Goal: Use online tool/utility: Use online tool/utility

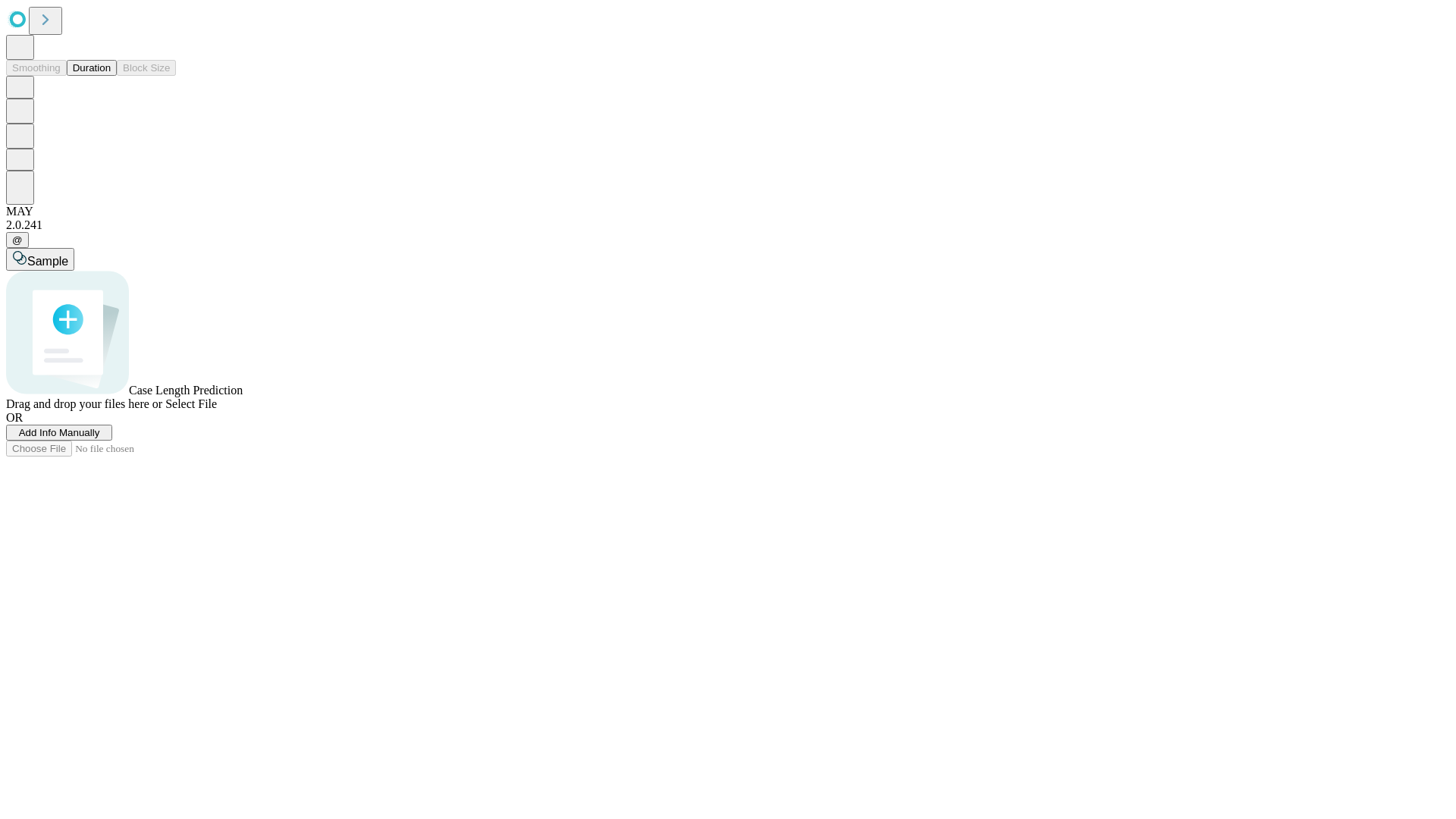
click at [217, 410] on span "Select File" at bounding box center [191, 404] width 52 height 13
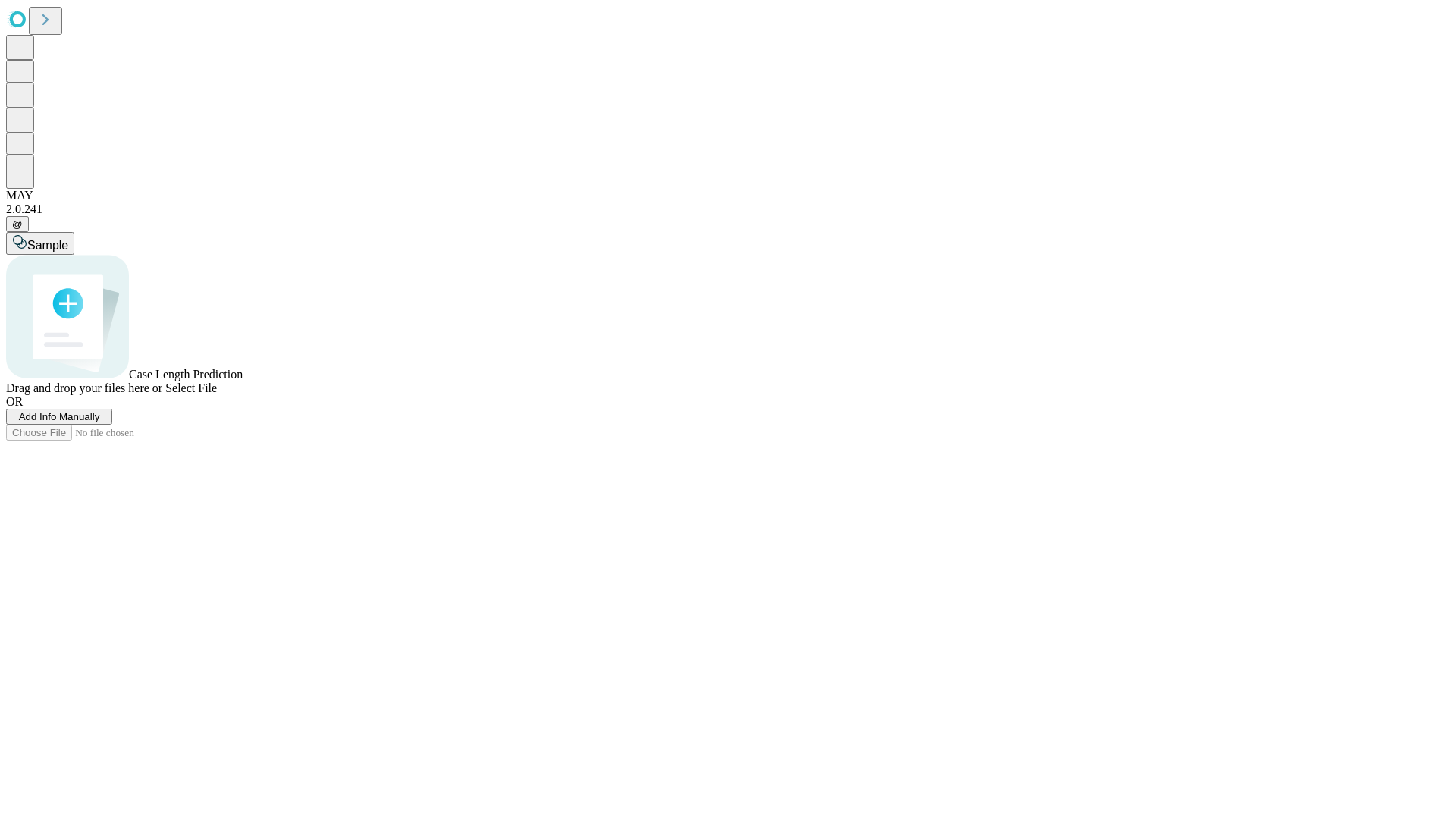
click at [217, 394] on span "Select File" at bounding box center [191, 387] width 52 height 13
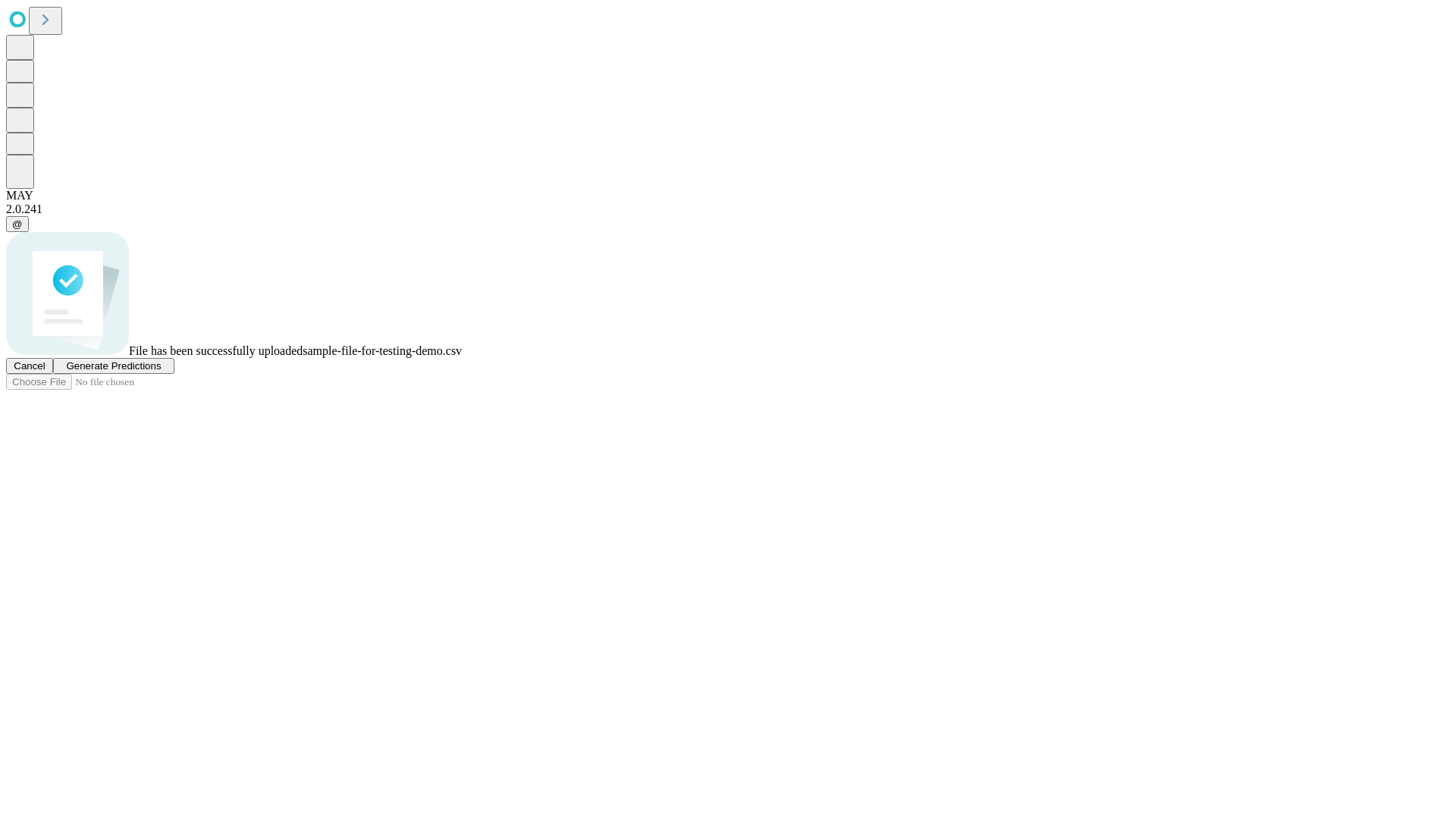
click at [161, 372] on span "Generate Predictions" at bounding box center [113, 365] width 95 height 11
